Goal: Navigation & Orientation: Find specific page/section

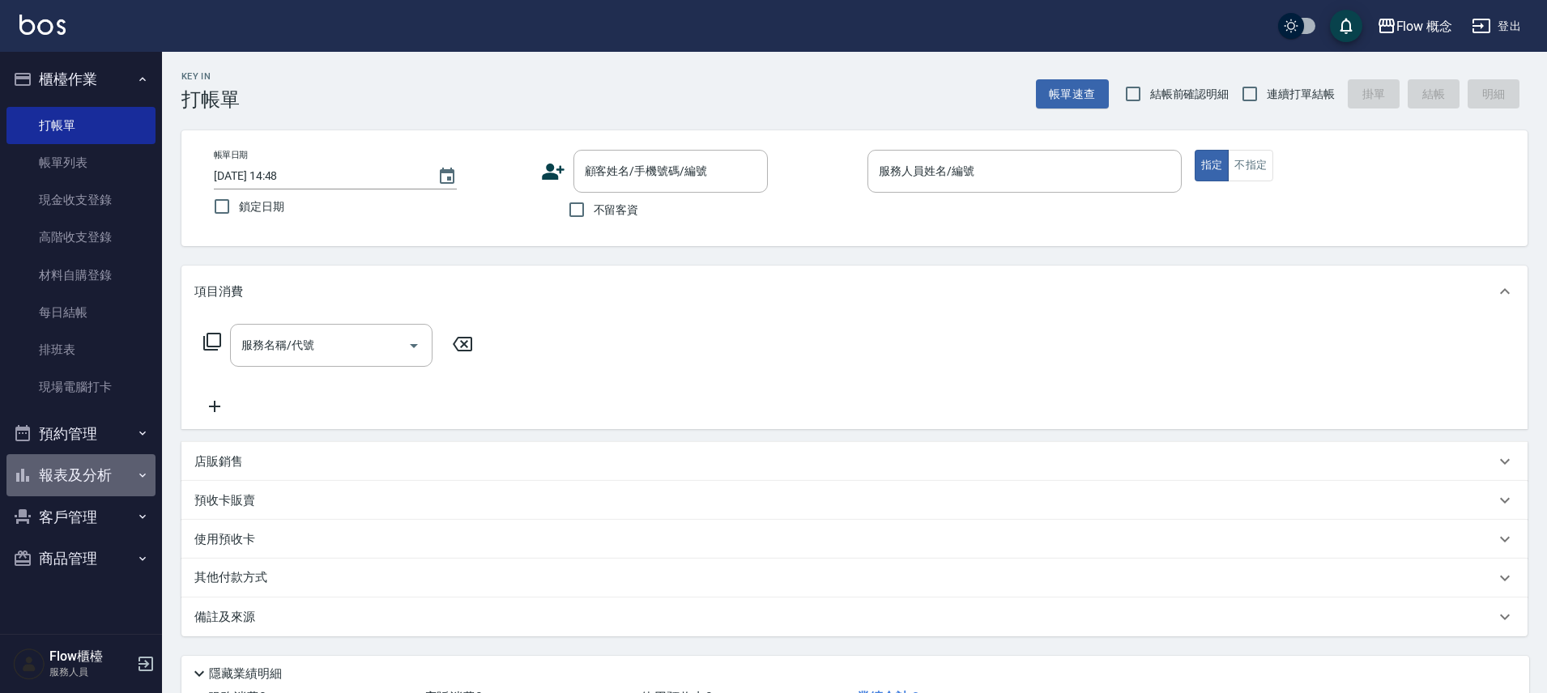
click at [49, 481] on button "報表及分析" at bounding box center [80, 475] width 149 height 42
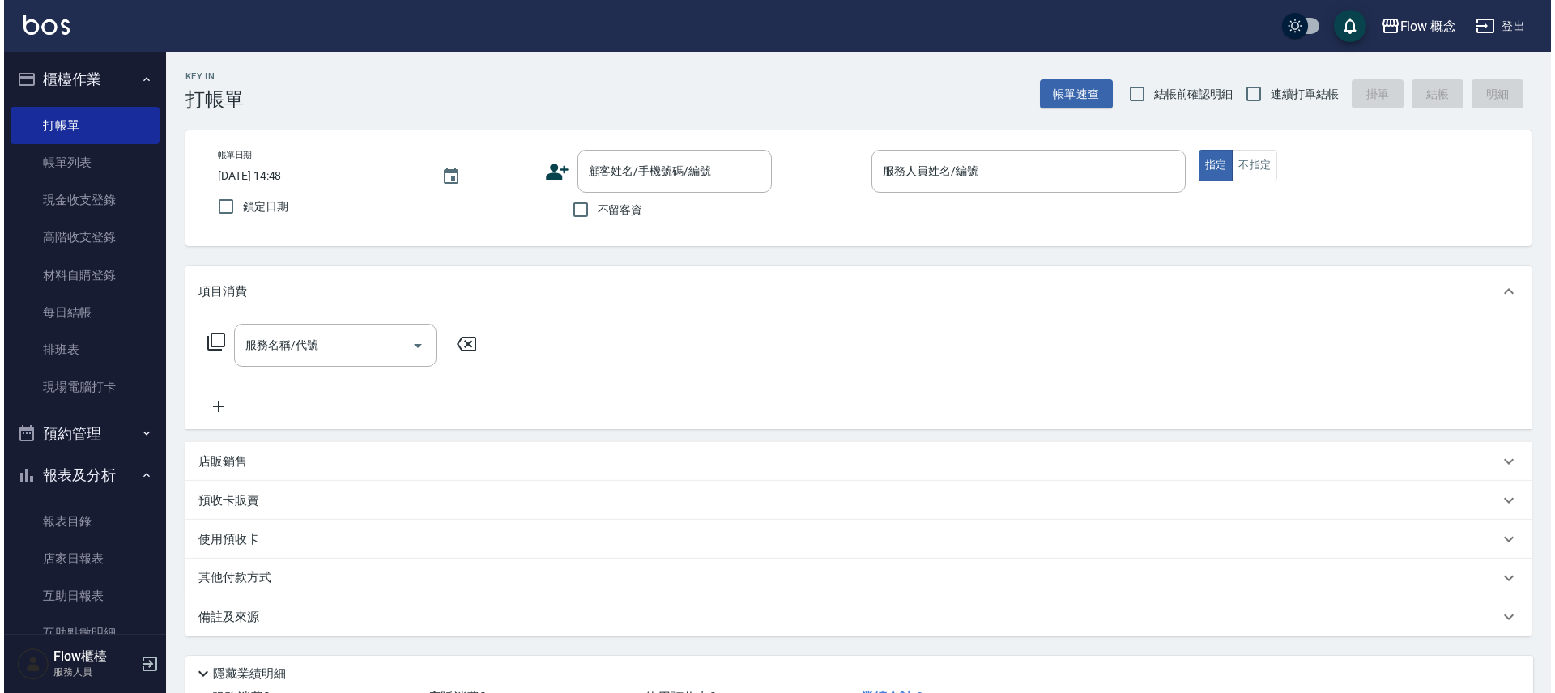
scroll to position [130, 0]
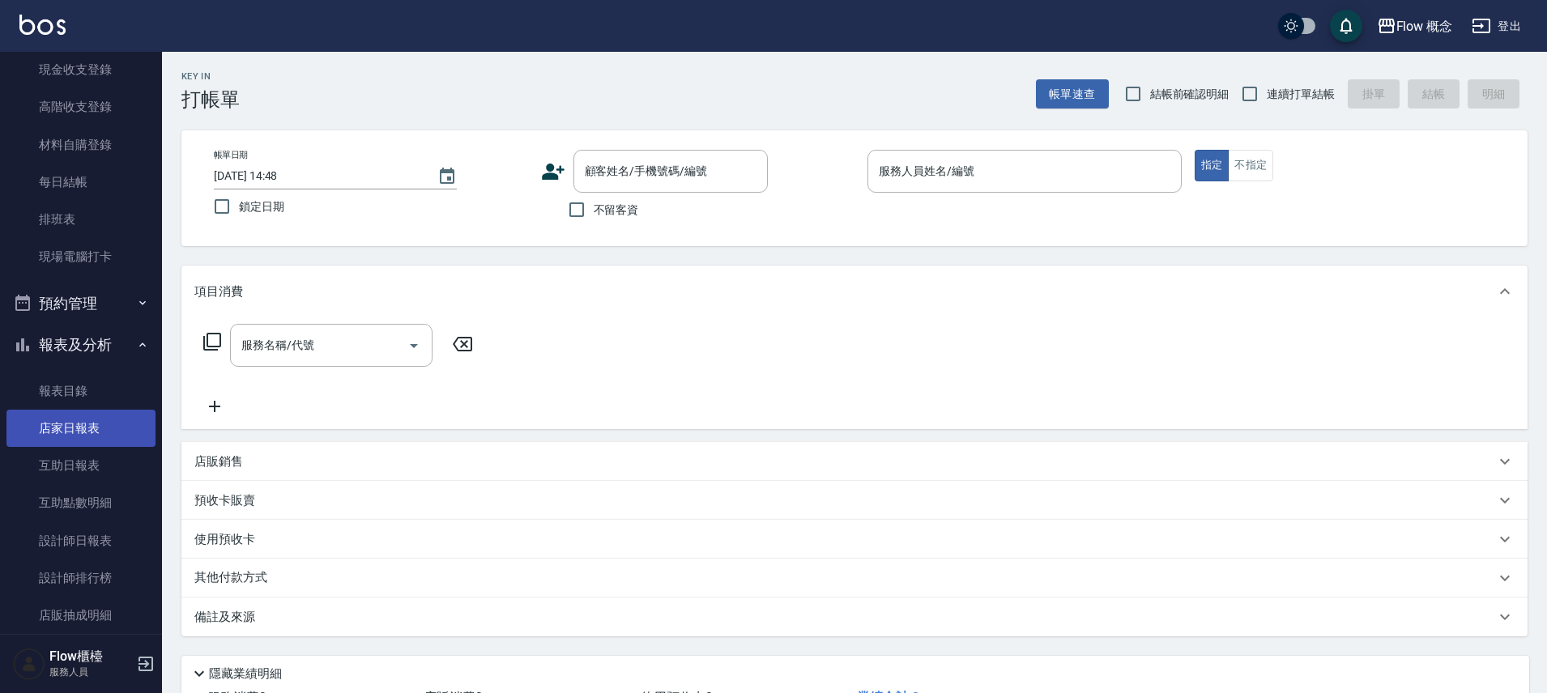
click at [96, 420] on link "店家日報表" at bounding box center [80, 428] width 149 height 37
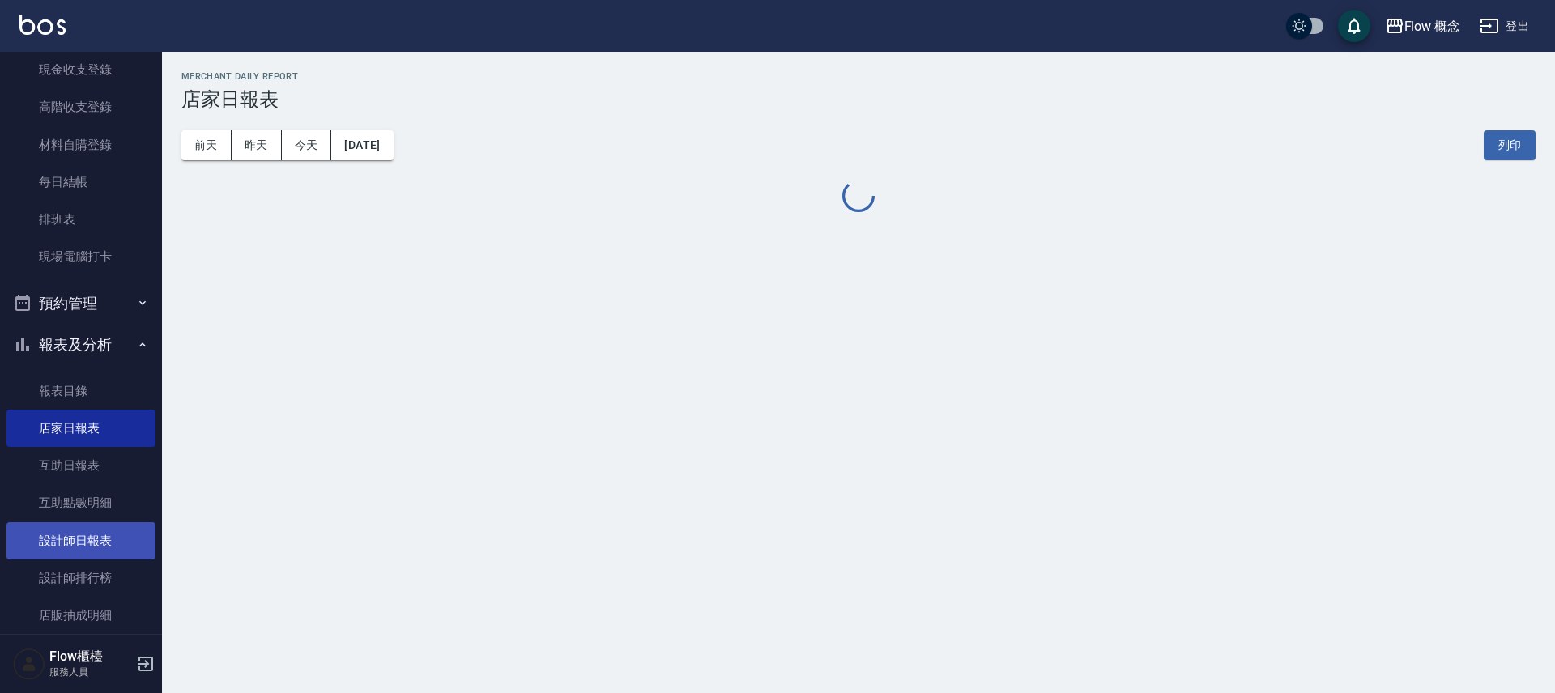
click at [92, 545] on link "設計師日報表" at bounding box center [80, 540] width 149 height 37
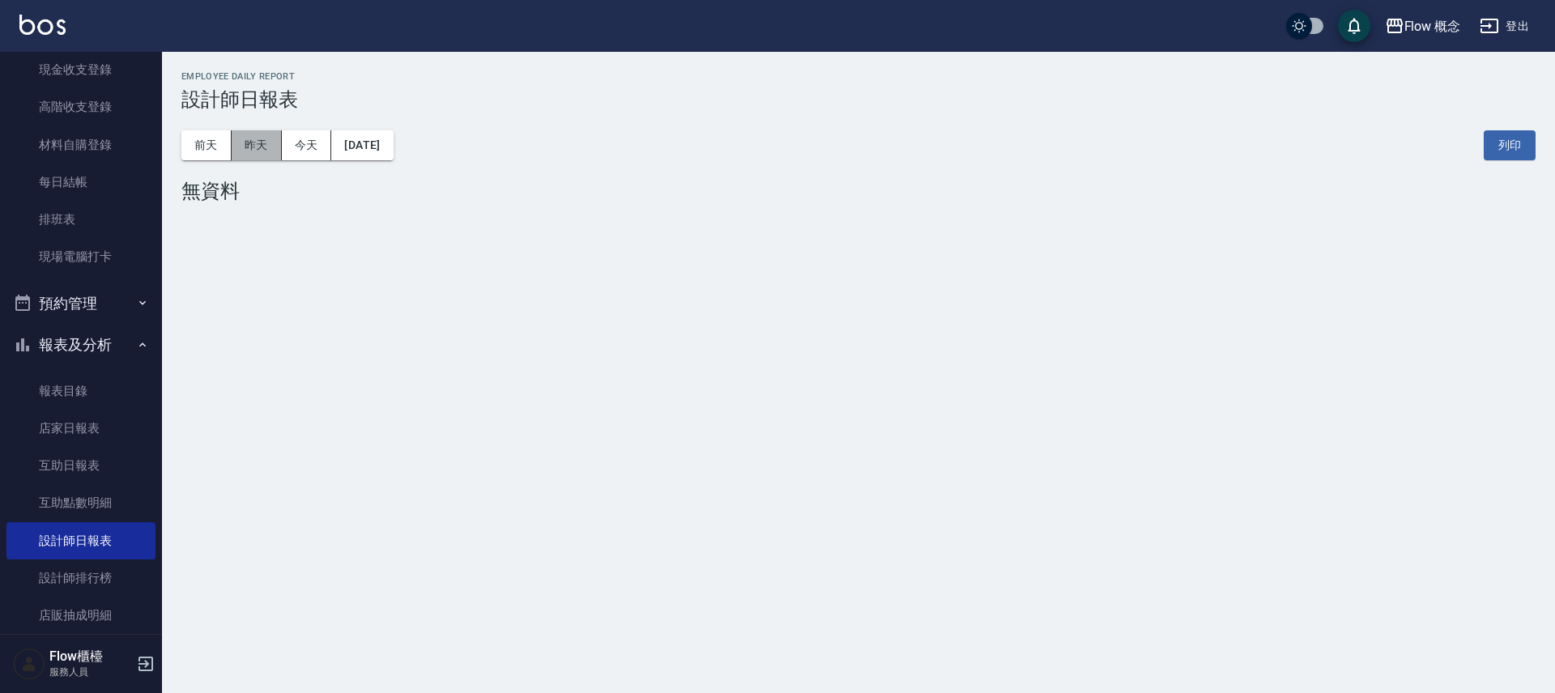
click at [260, 146] on button "昨天" at bounding box center [257, 145] width 50 height 30
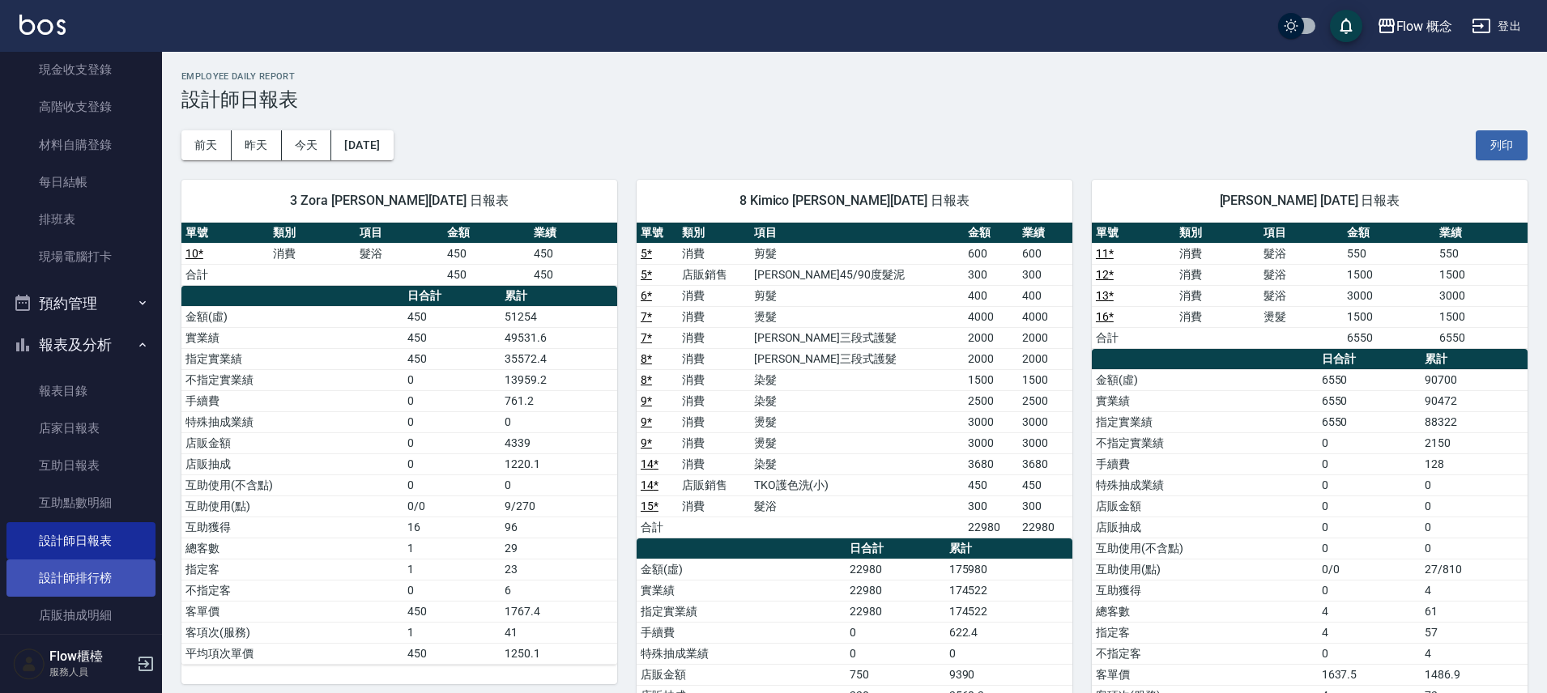
click at [87, 587] on link "設計師排行榜" at bounding box center [80, 578] width 149 height 37
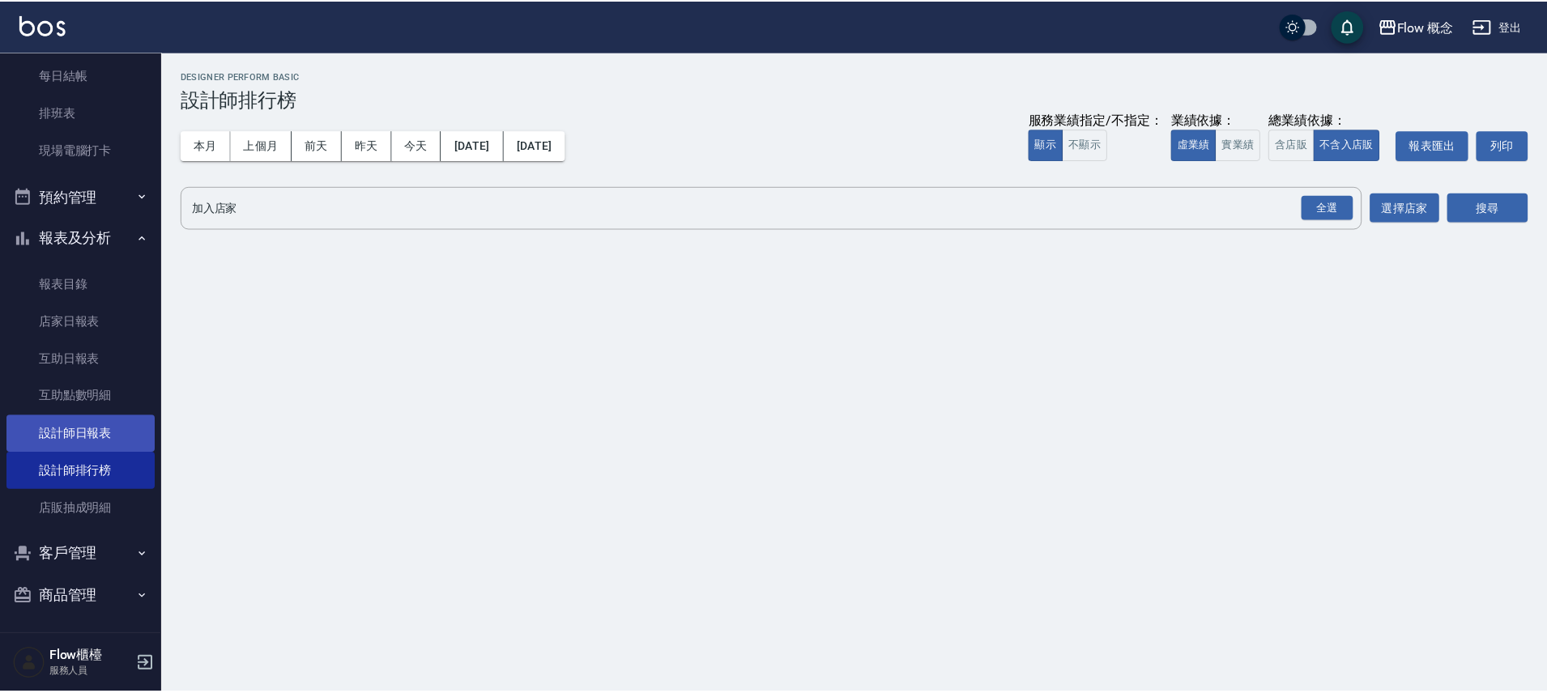
scroll to position [240, 0]
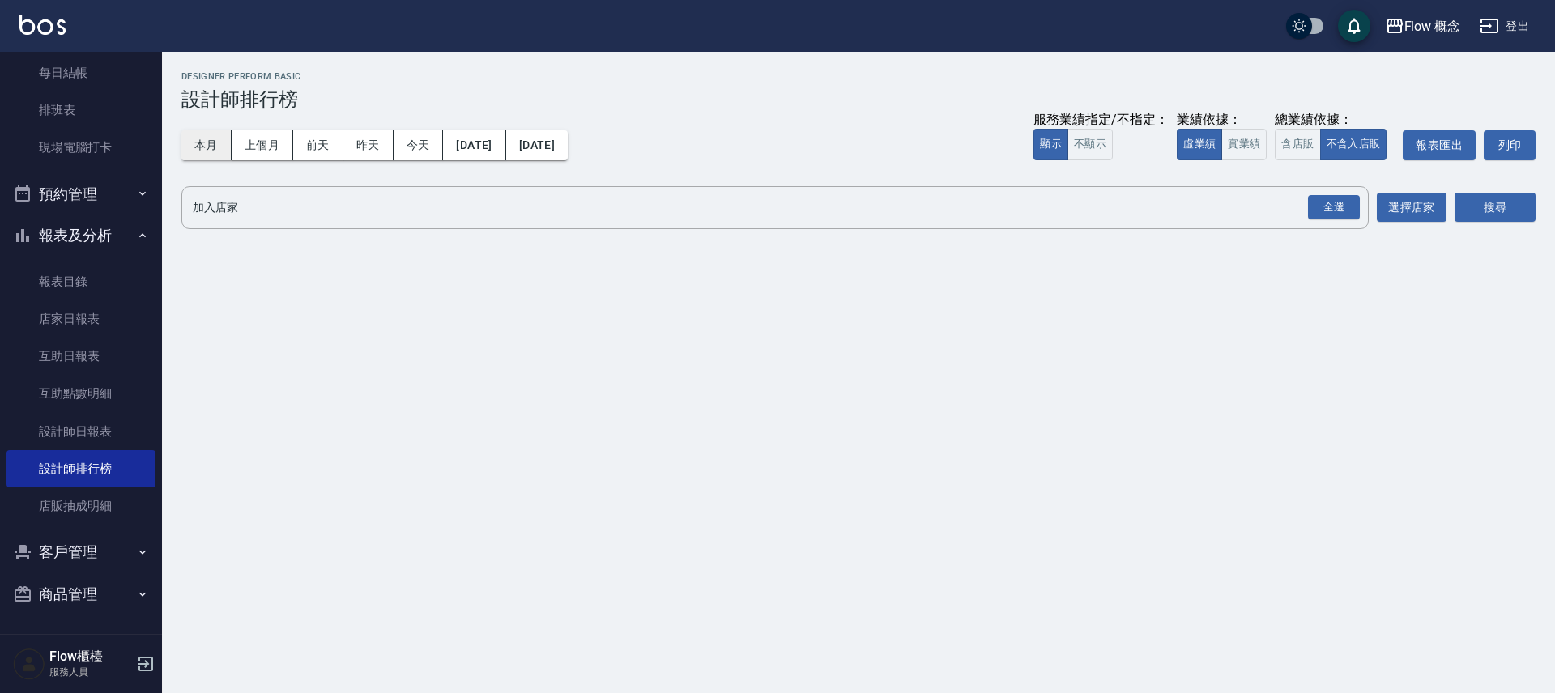
click at [219, 135] on button "本月" at bounding box center [206, 145] width 50 height 30
click at [109, 287] on link "報表目錄" at bounding box center [80, 281] width 149 height 37
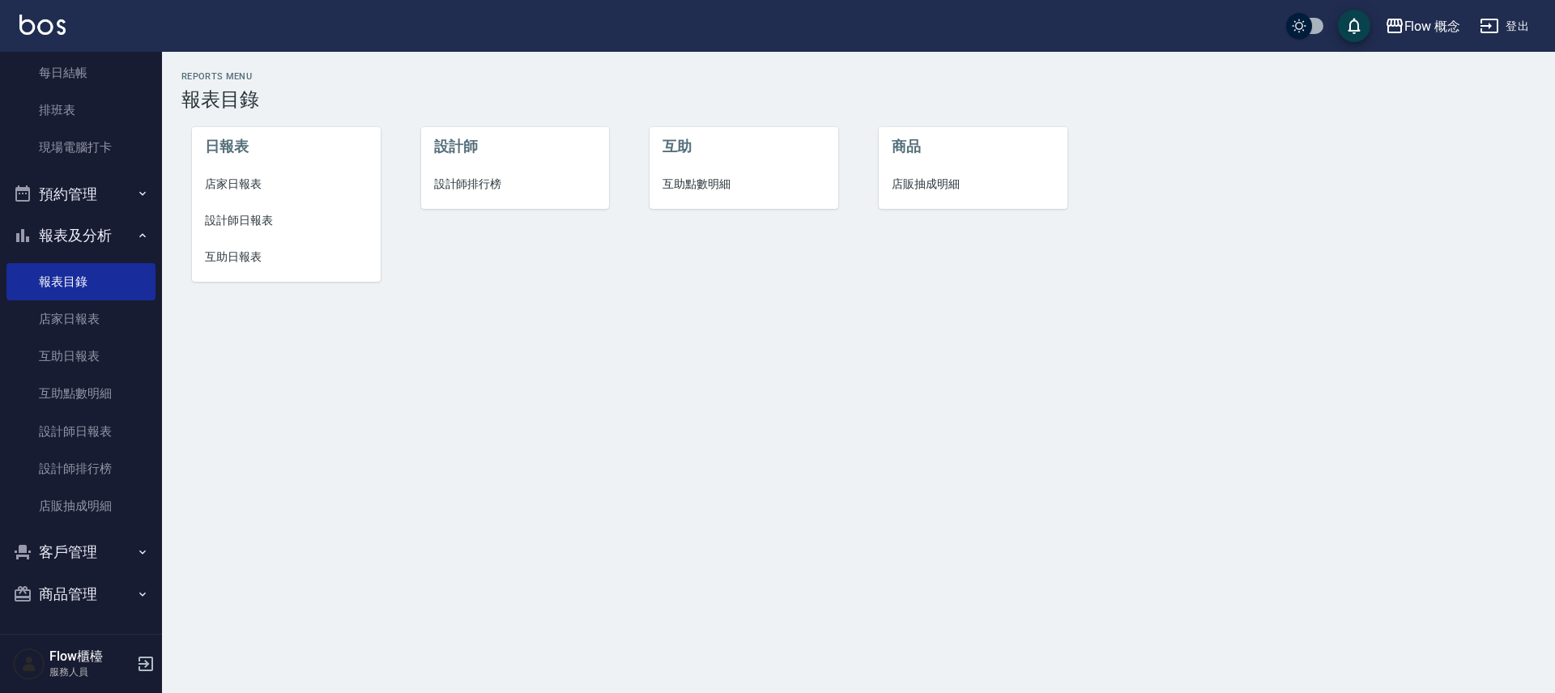
click at [244, 217] on span "設計師日報表" at bounding box center [286, 220] width 163 height 17
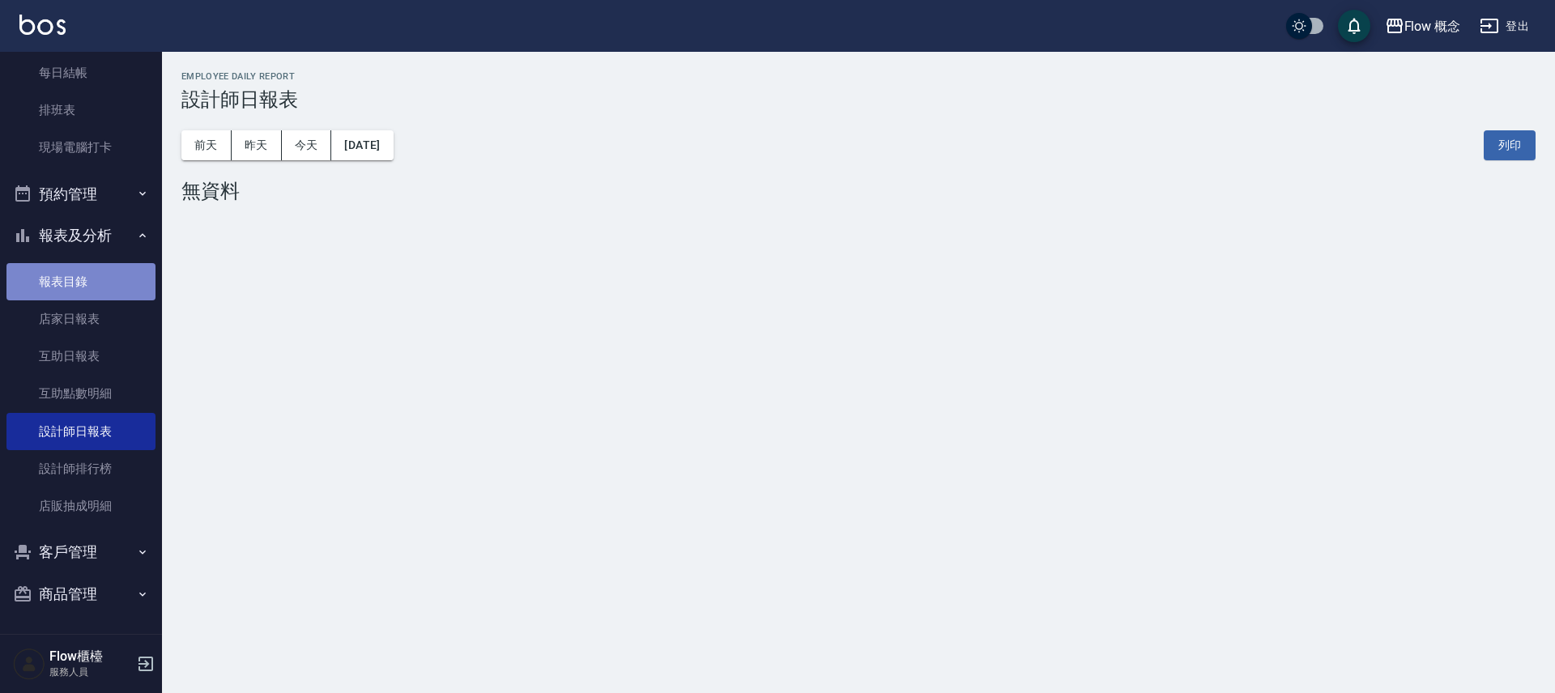
click at [122, 268] on link "報表目錄" at bounding box center [80, 281] width 149 height 37
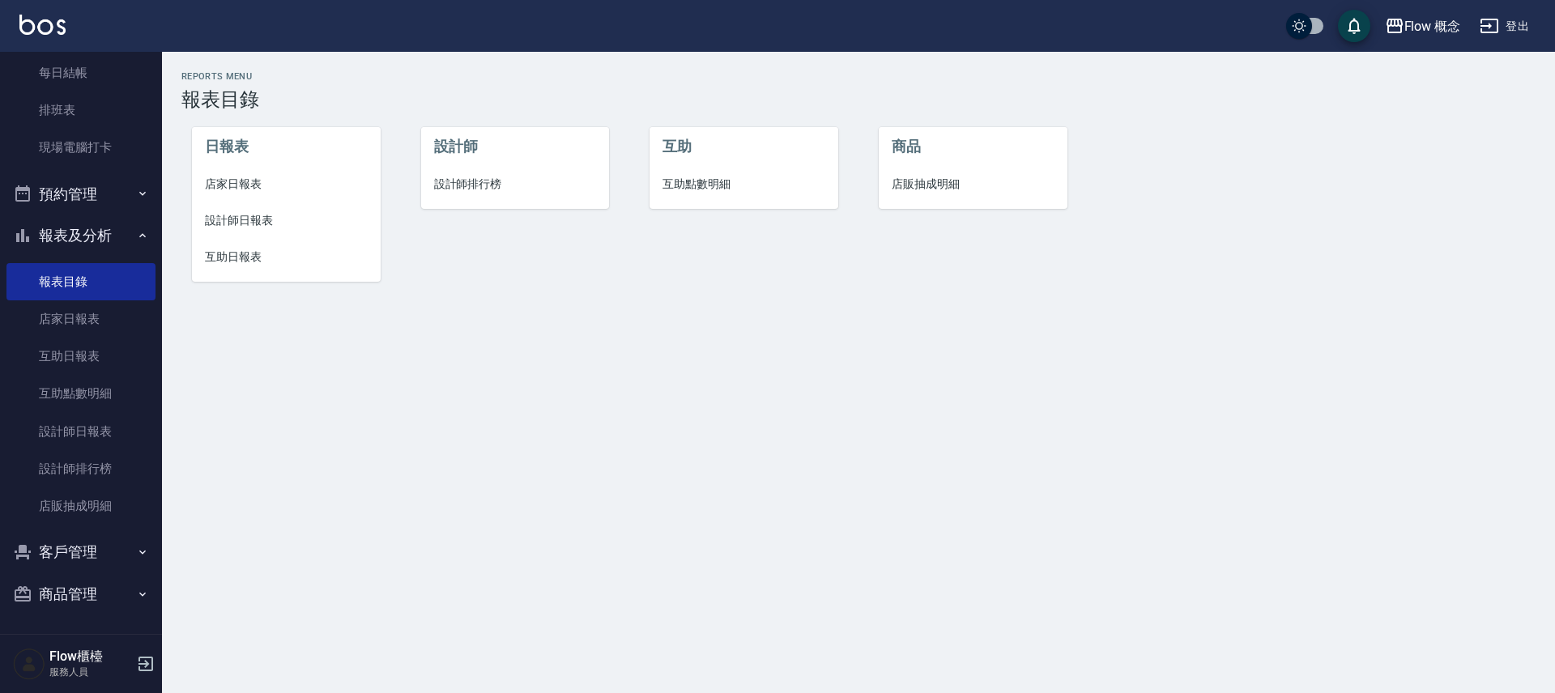
click at [531, 180] on span "設計師排行榜" at bounding box center [515, 184] width 163 height 17
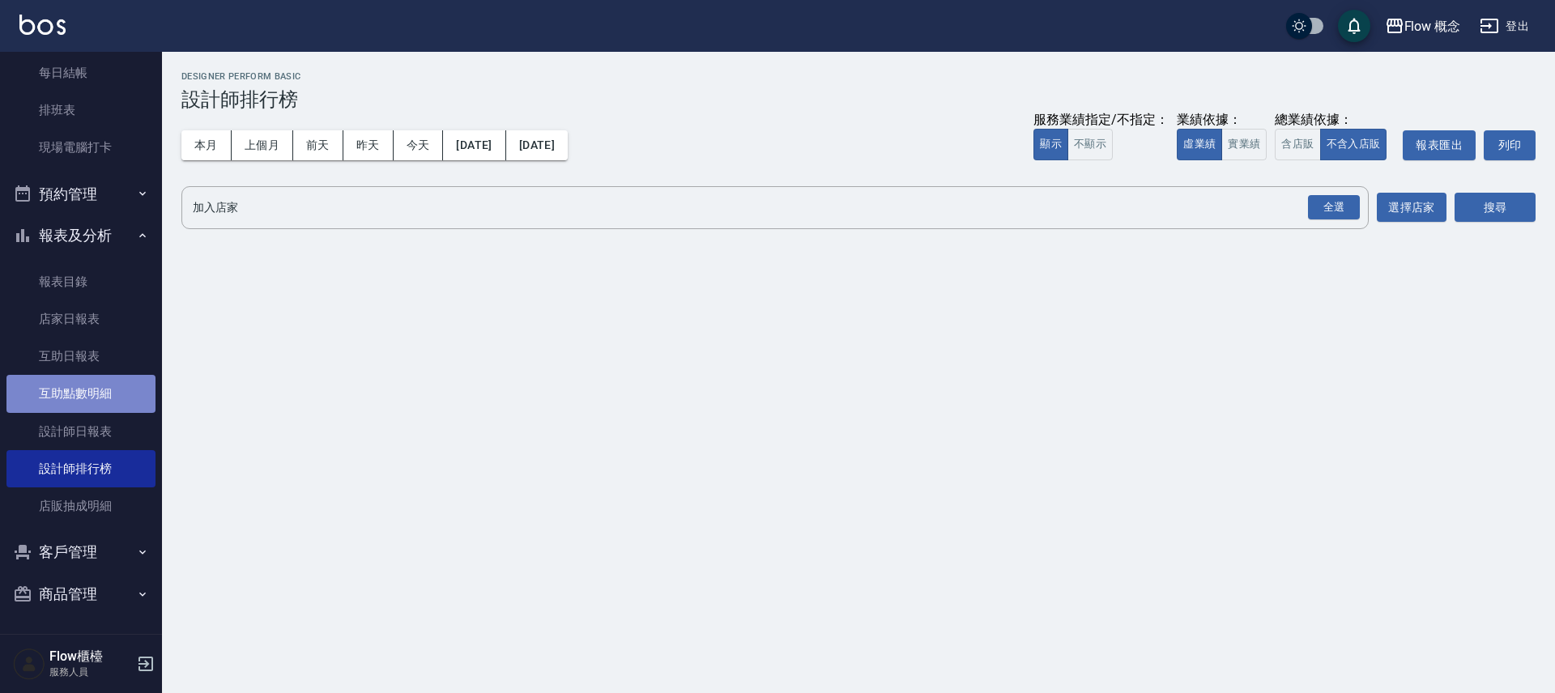
click at [97, 389] on link "互助點數明細" at bounding box center [80, 393] width 149 height 37
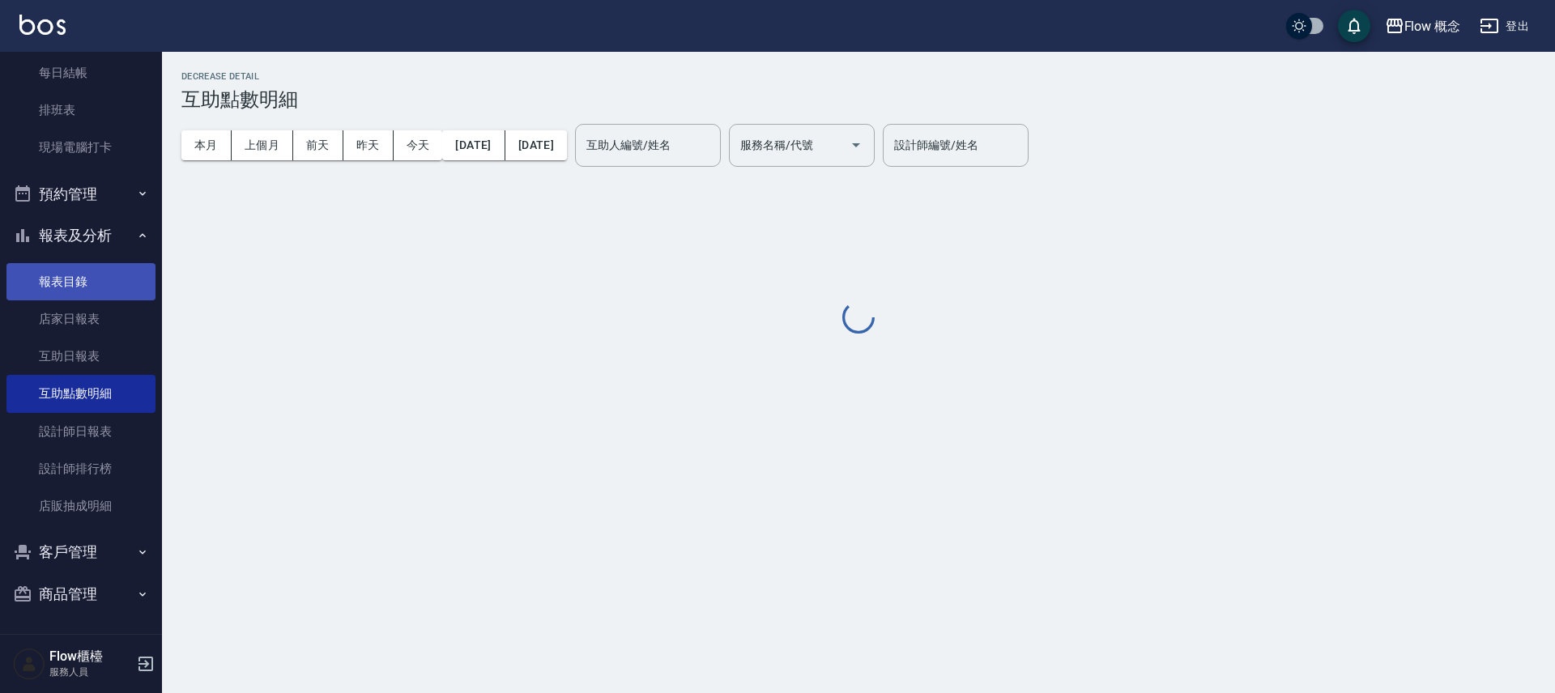
click at [91, 287] on link "報表目錄" at bounding box center [80, 281] width 149 height 37
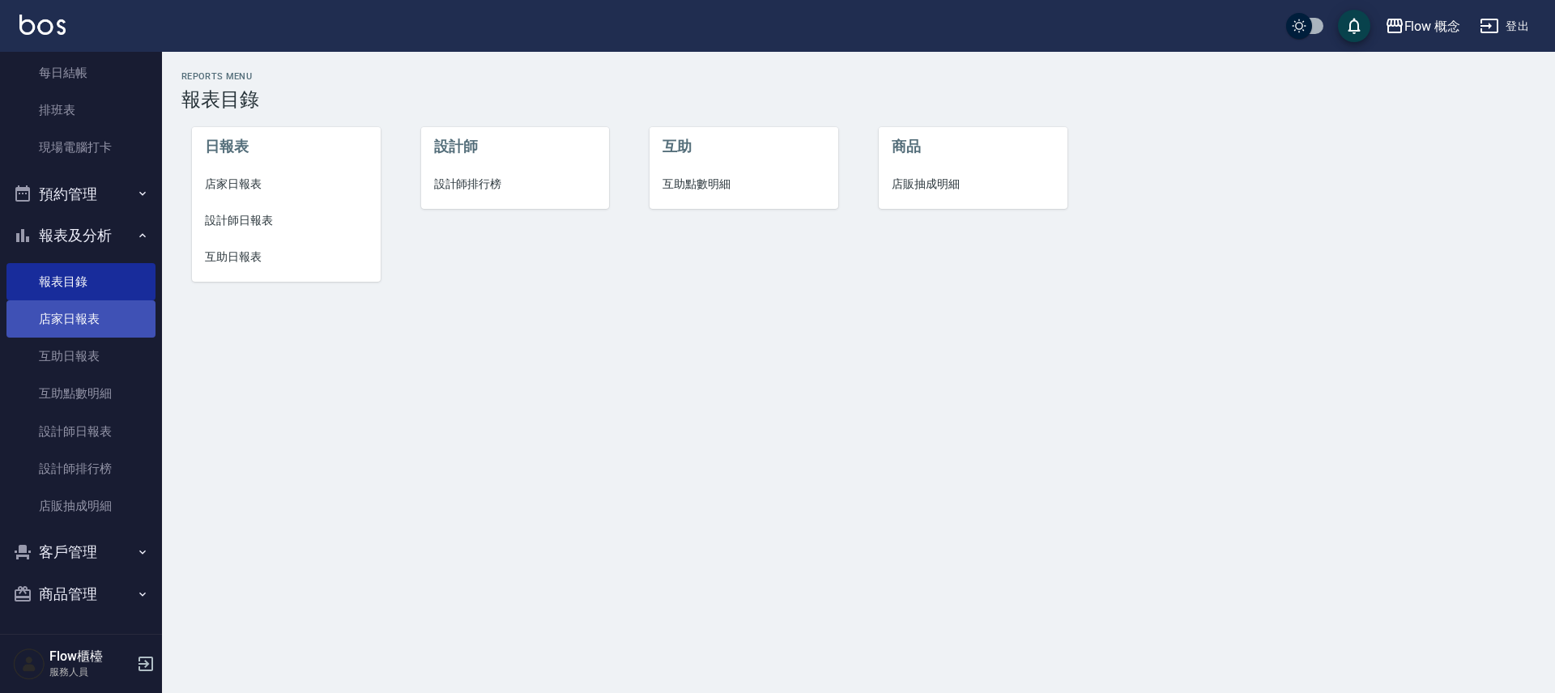
click at [104, 313] on link "店家日報表" at bounding box center [80, 318] width 149 height 37
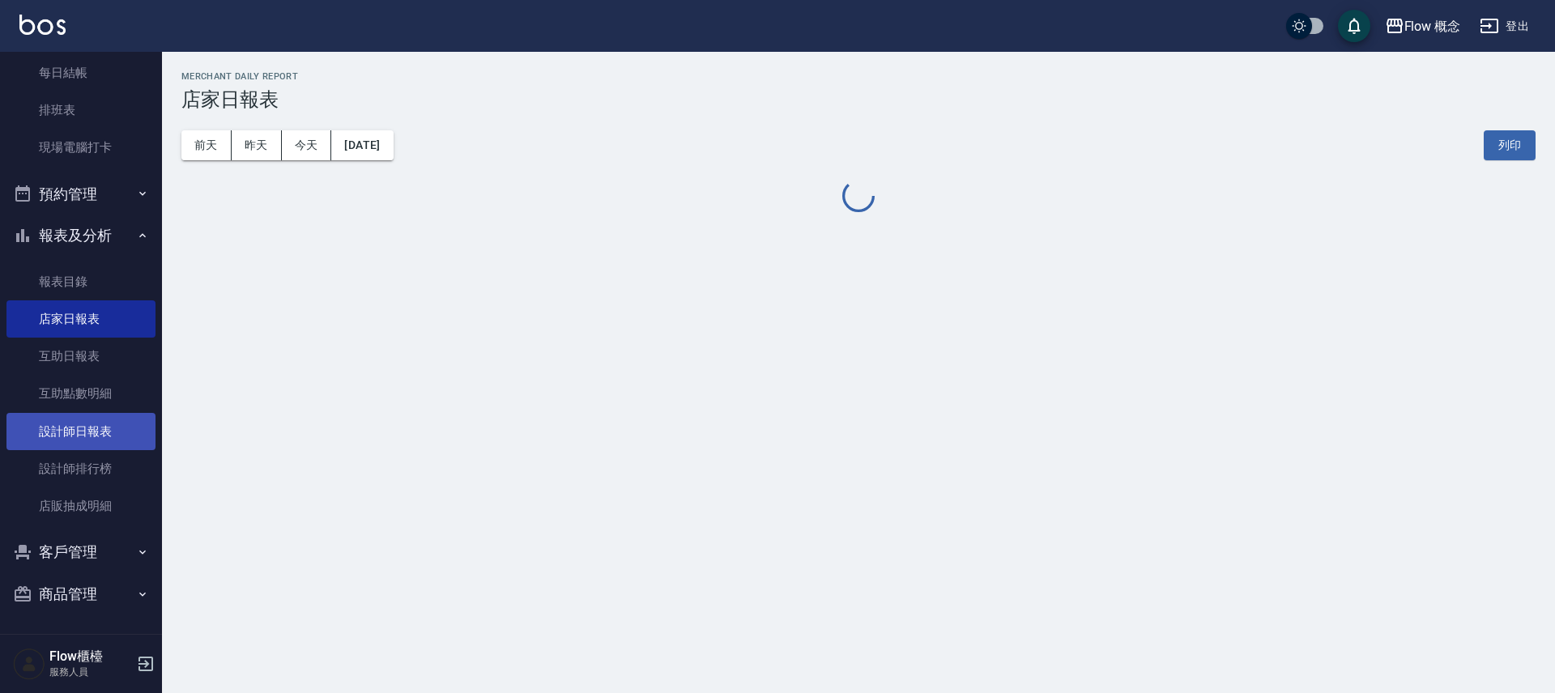
click at [120, 439] on link "設計師日報表" at bounding box center [80, 431] width 149 height 37
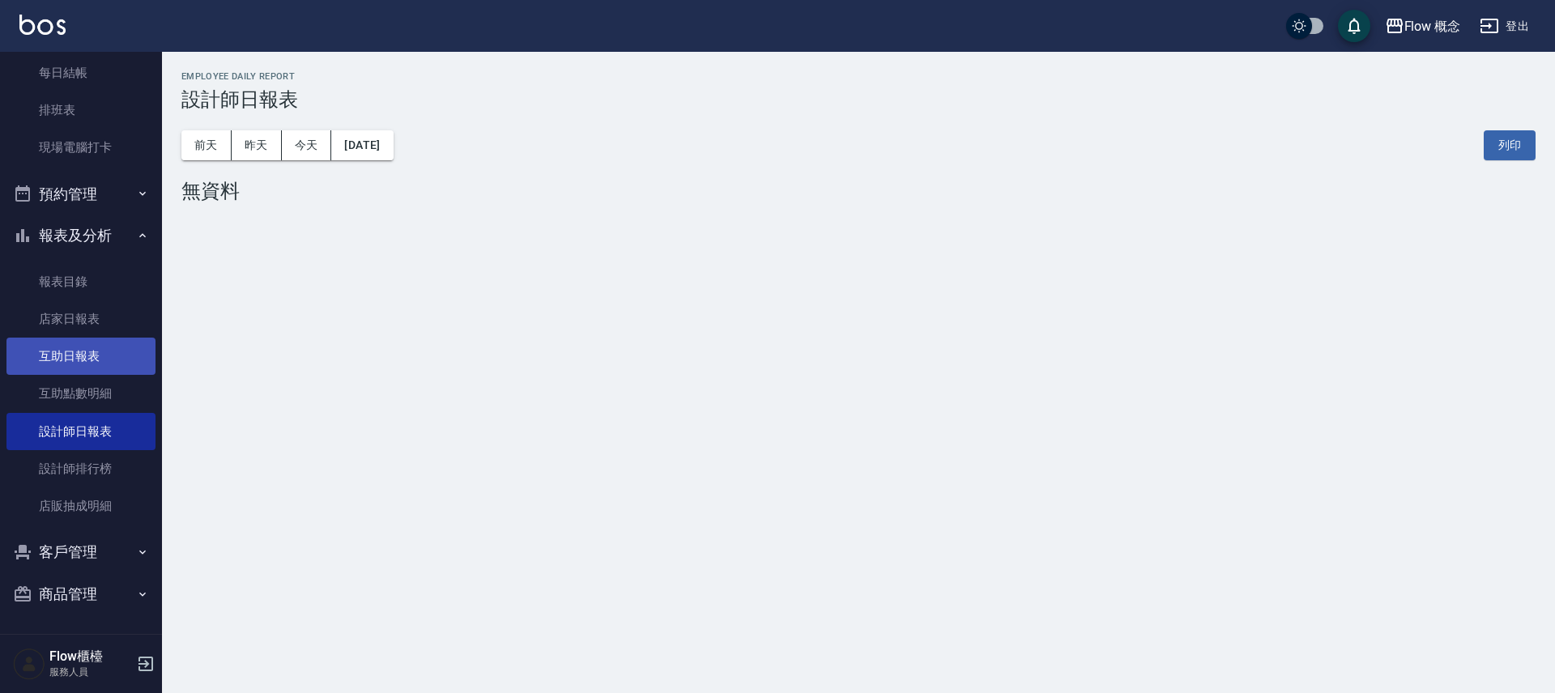
click at [131, 344] on link "互助日報表" at bounding box center [80, 356] width 149 height 37
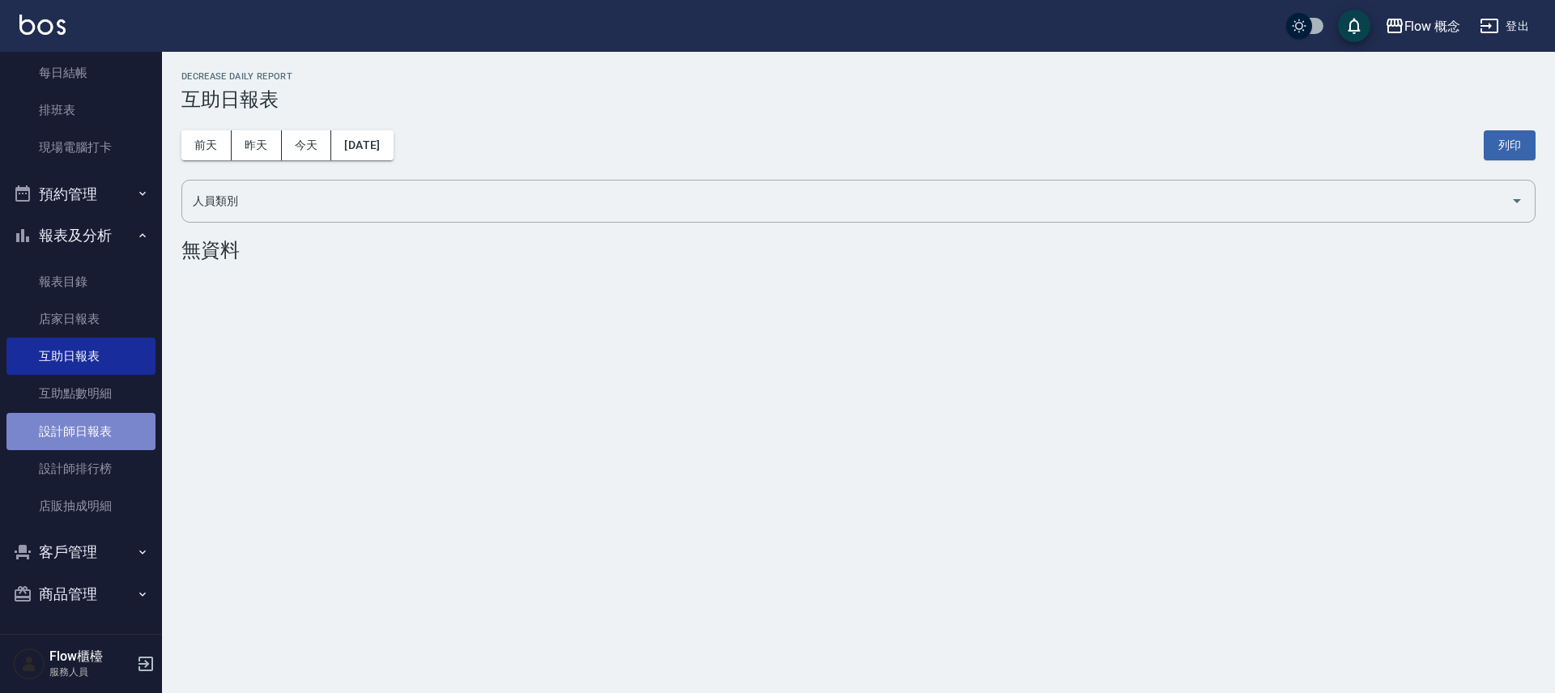
click at [109, 437] on link "設計師日報表" at bounding box center [80, 431] width 149 height 37
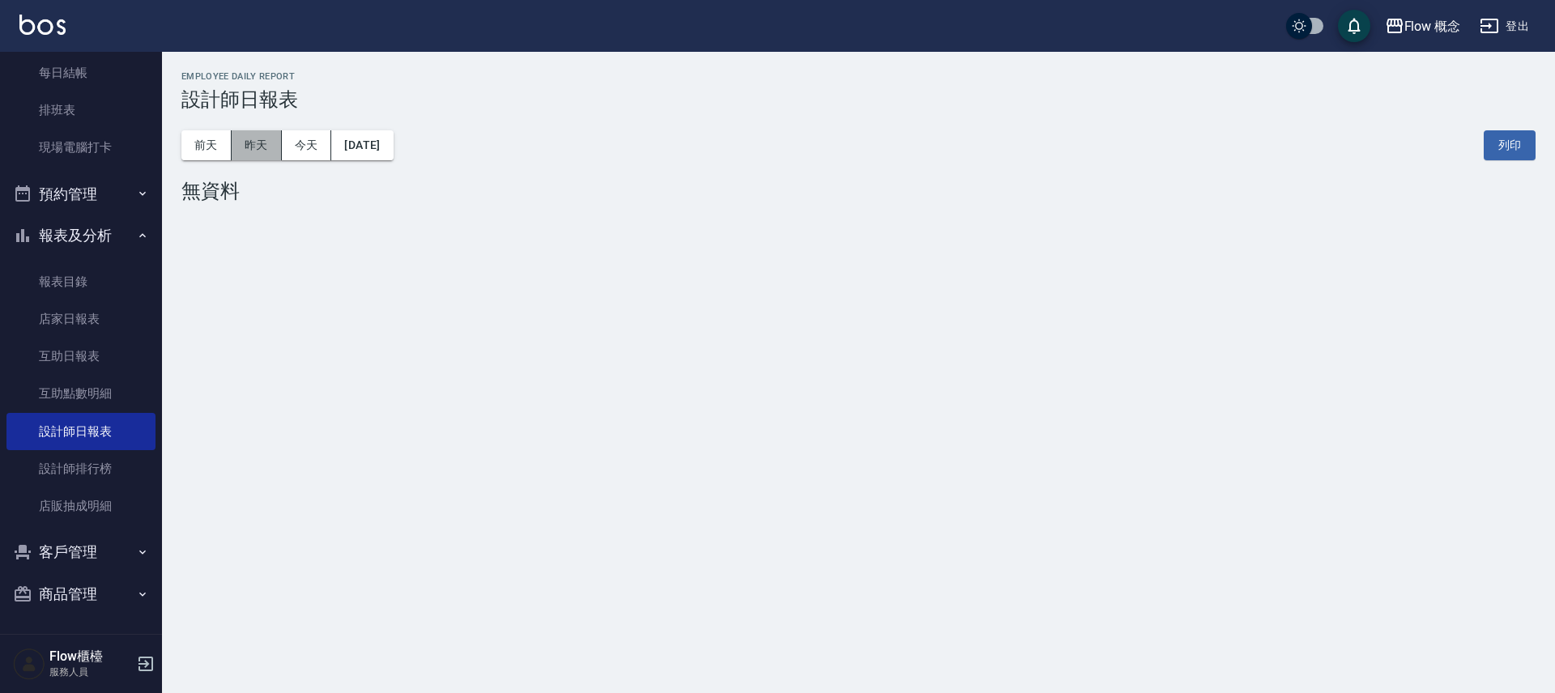
click at [255, 148] on button "昨天" at bounding box center [257, 145] width 50 height 30
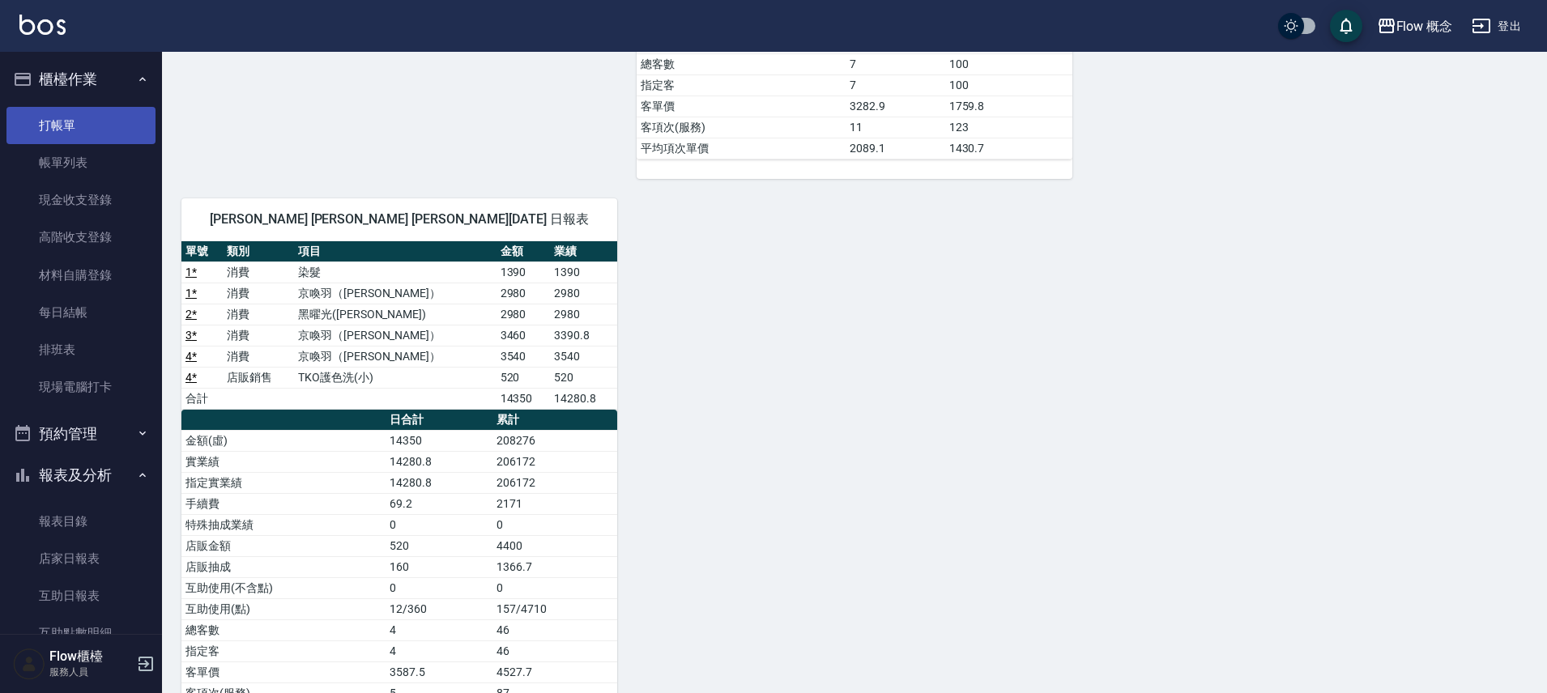
click at [75, 111] on link "打帳單" at bounding box center [80, 125] width 149 height 37
